Goal: Task Accomplishment & Management: Use online tool/utility

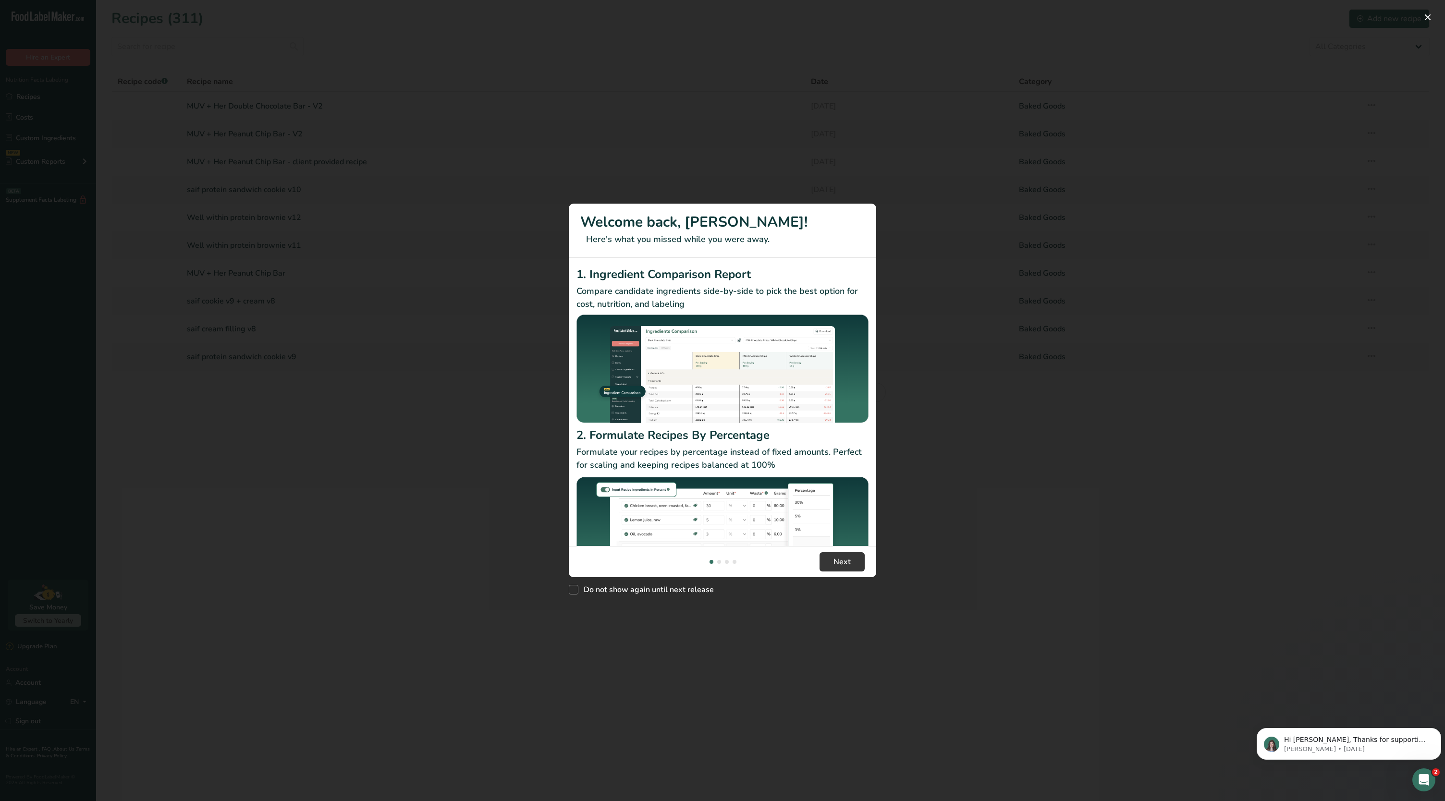
click at [1429, 9] on div "New Features" at bounding box center [722, 400] width 1445 height 801
